Goal: Transaction & Acquisition: Purchase product/service

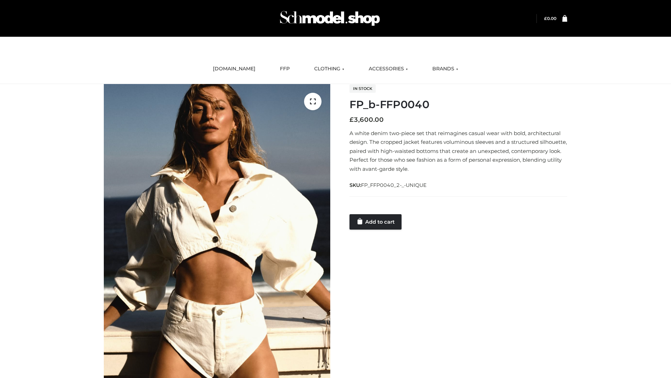
click at [376, 221] on link "Add to cart" at bounding box center [376, 221] width 52 height 15
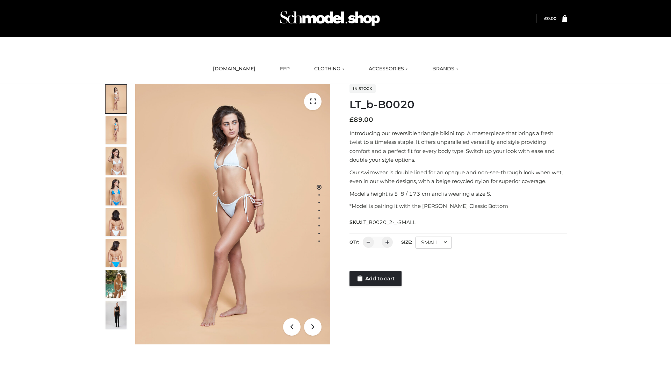
click at [376, 278] on link "Add to cart" at bounding box center [376, 278] width 52 height 15
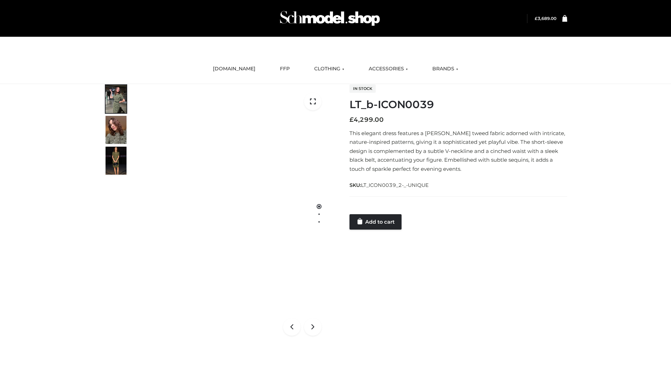
click at [376, 221] on link "Add to cart" at bounding box center [376, 221] width 52 height 15
